Goal: Task Accomplishment & Management: Manage account settings

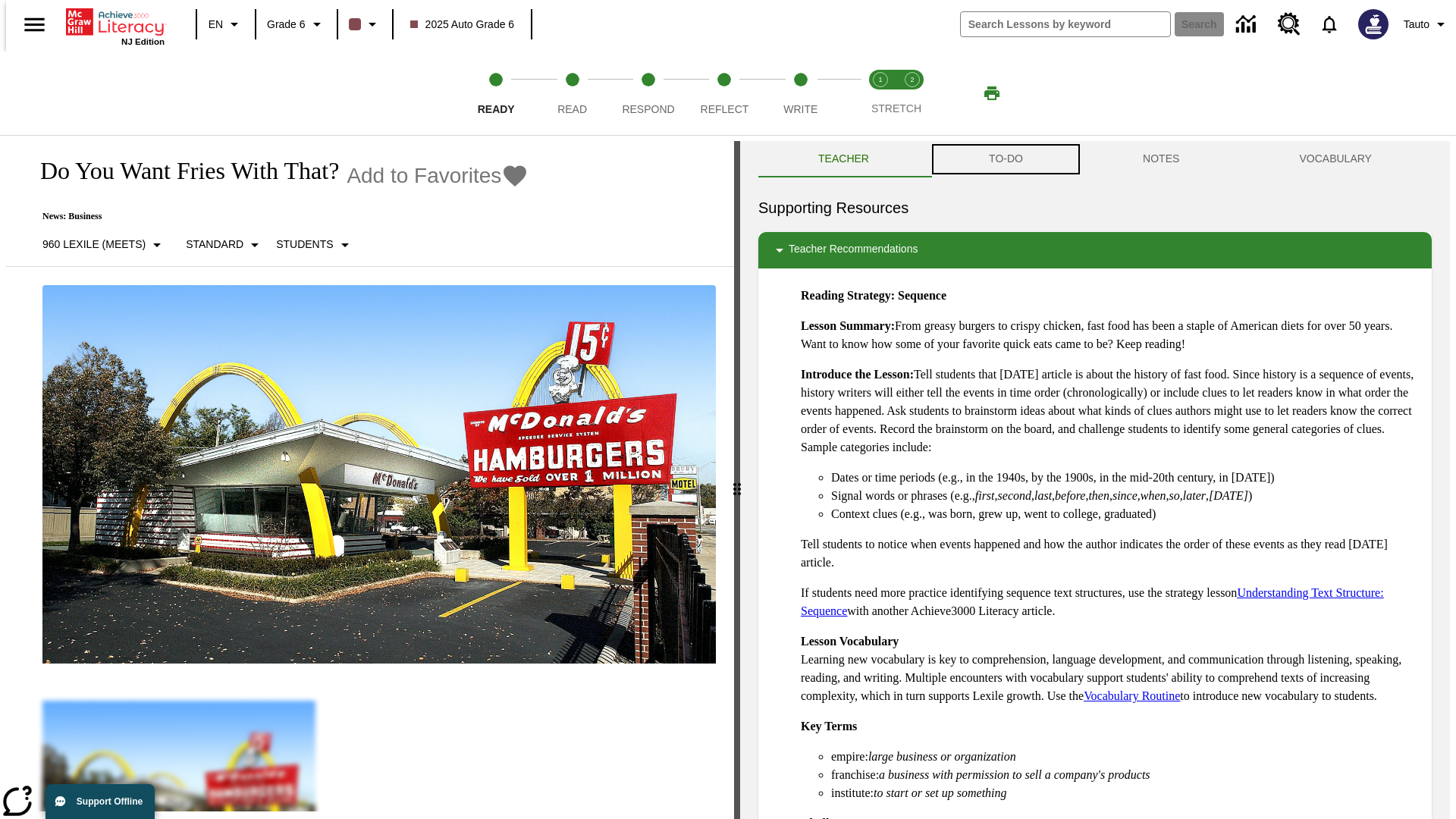
click at [1004, 159] on button "TO-DO" at bounding box center [1005, 159] width 154 height 37
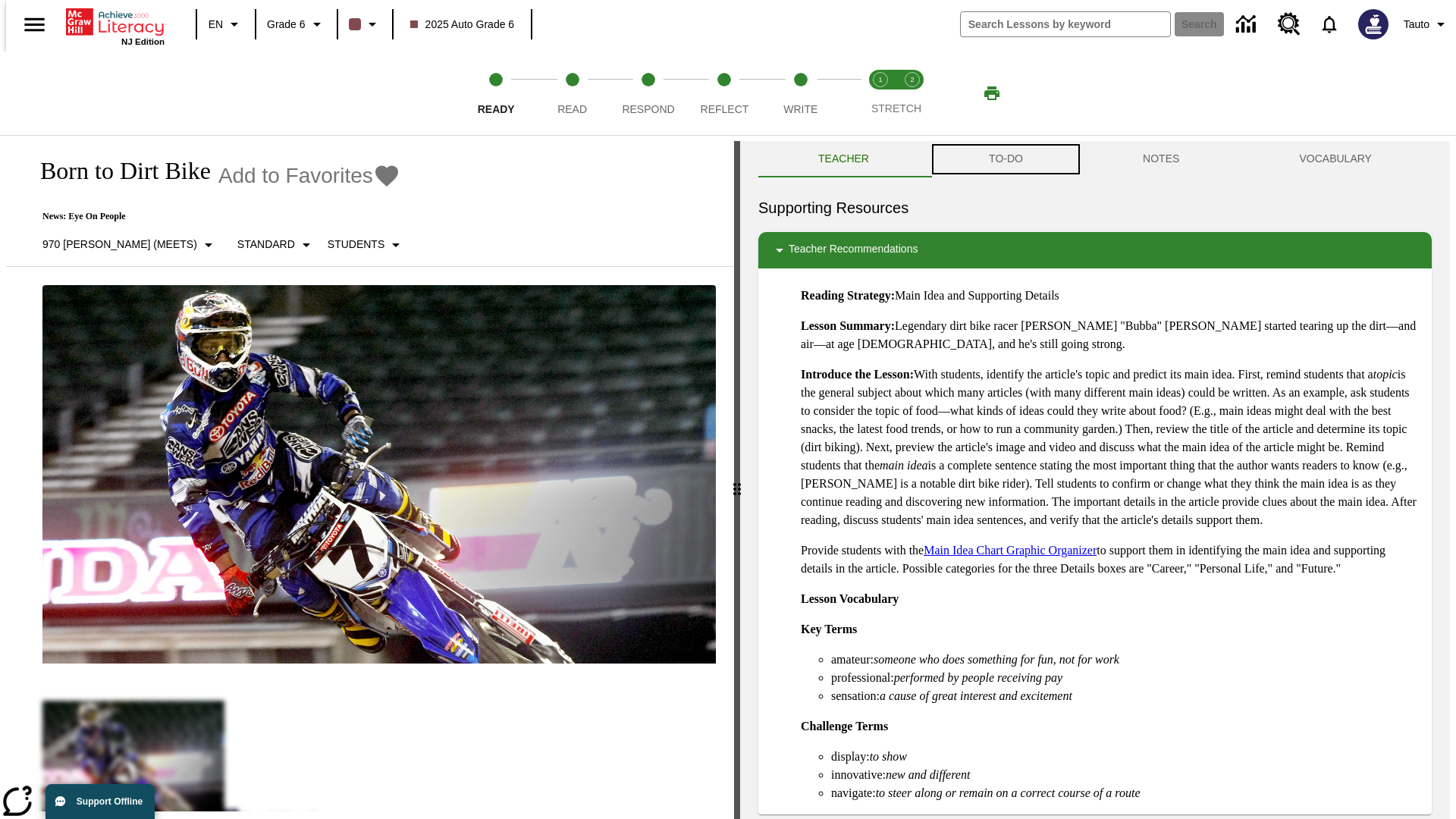
click at [1004, 159] on button "TO-DO" at bounding box center [1005, 159] width 154 height 37
